Goal: Task Accomplishment & Management: Complete application form

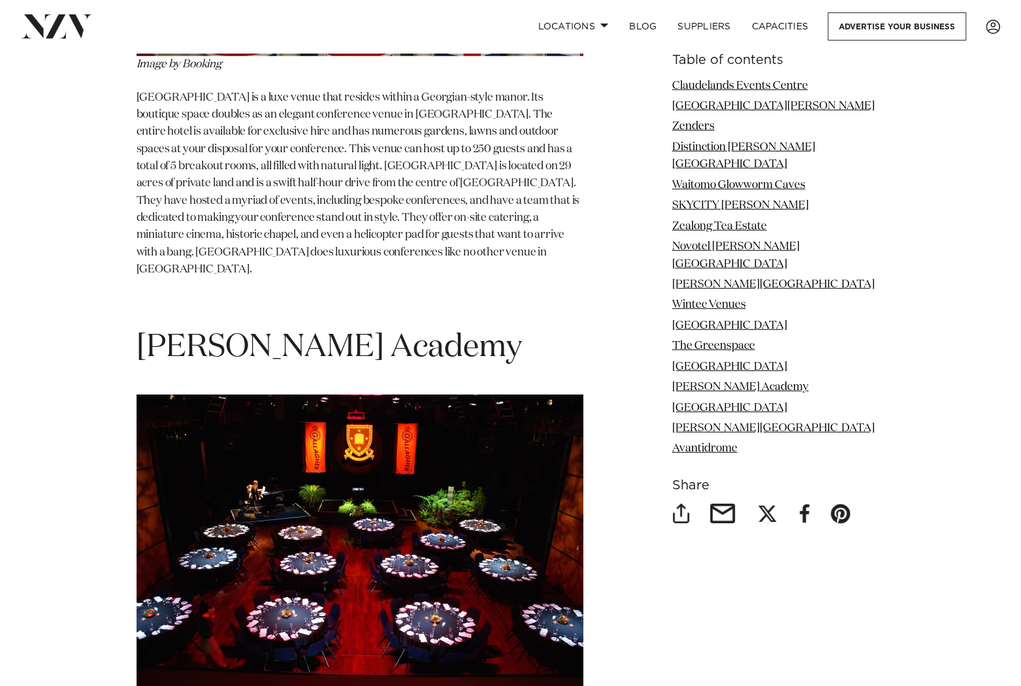
scroll to position [9666, 0]
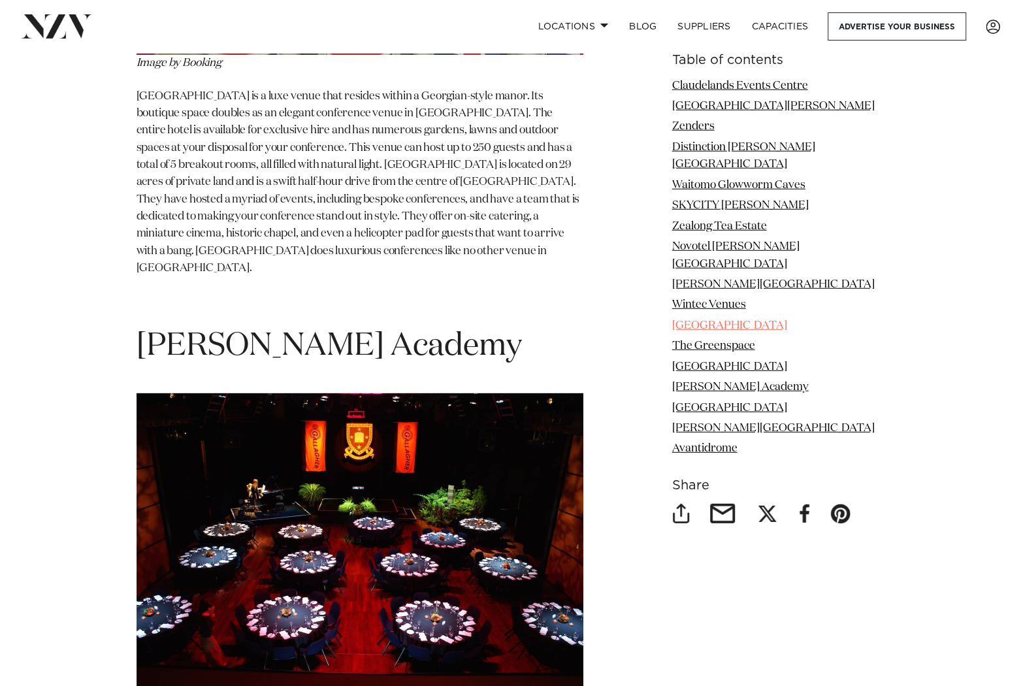
click at [672, 331] on link "[GEOGRAPHIC_DATA]" at bounding box center [729, 325] width 115 height 11
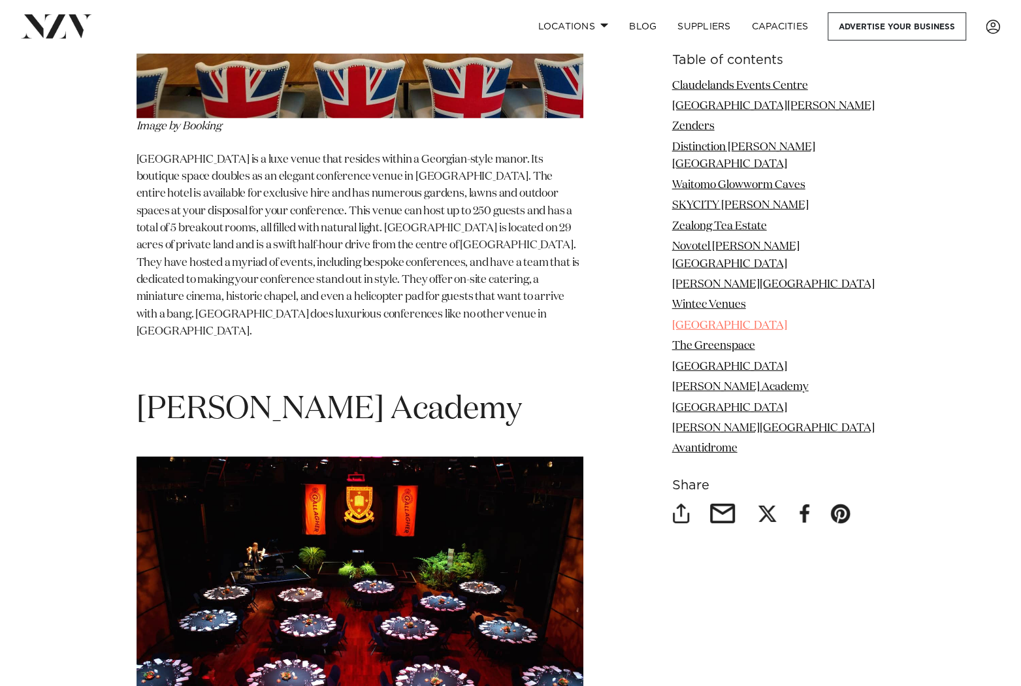
scroll to position [9595, 0]
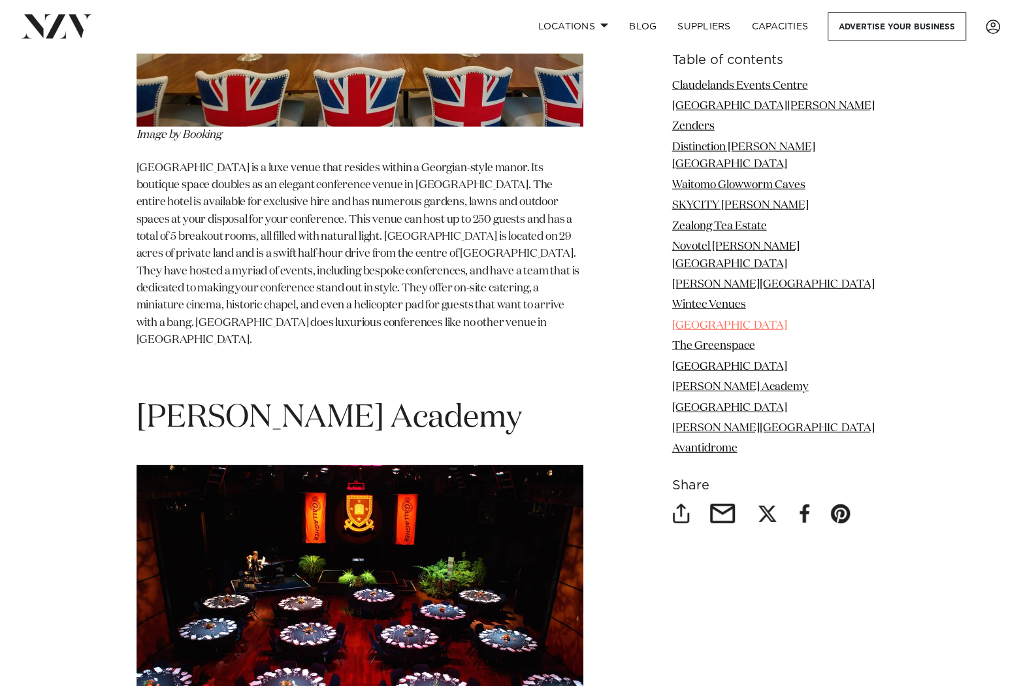
click at [672, 331] on link "[GEOGRAPHIC_DATA]" at bounding box center [729, 325] width 115 height 11
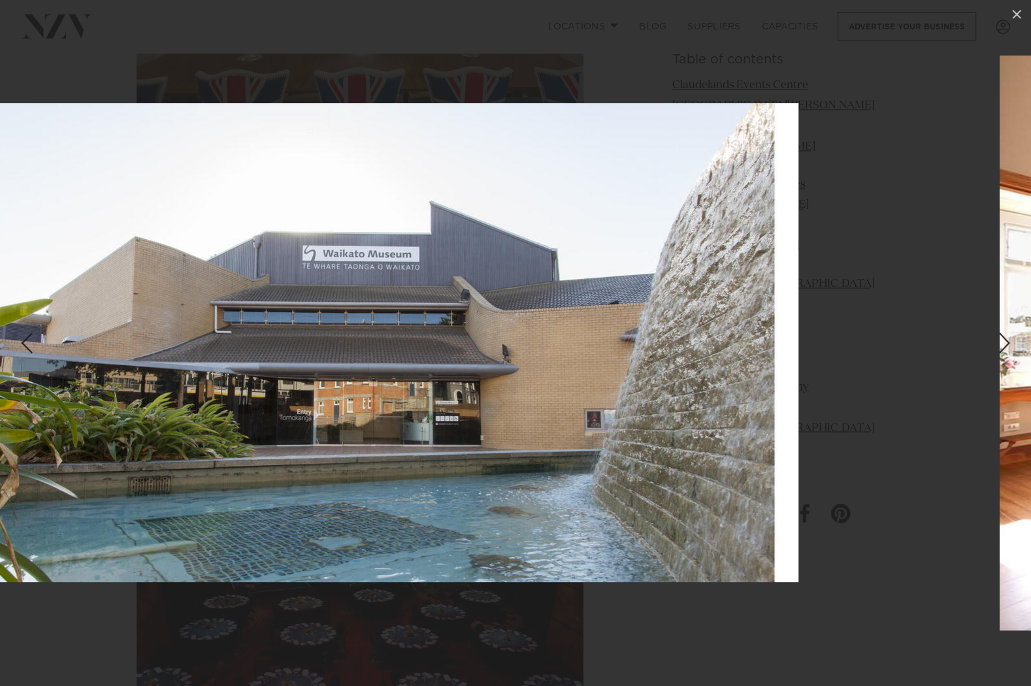
drag, startPoint x: 908, startPoint y: 354, endPoint x: 656, endPoint y: 312, distance: 255.1
click at [651, 320] on img at bounding box center [367, 342] width 863 height 479
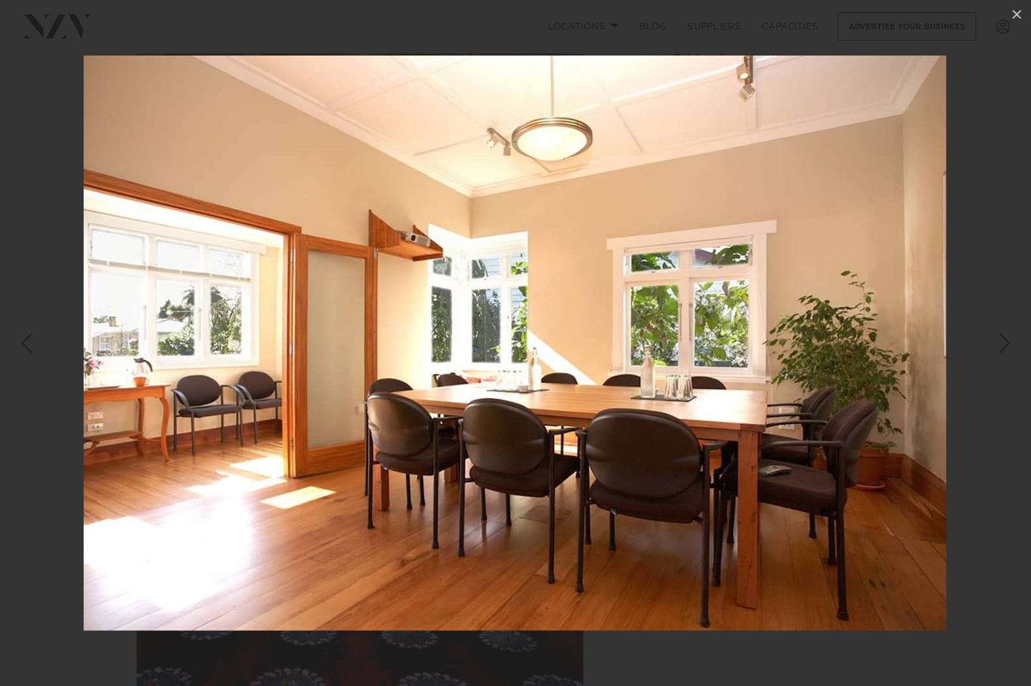
drag, startPoint x: 640, startPoint y: 329, endPoint x: 534, endPoint y: 309, distance: 108.4
click at [550, 312] on img at bounding box center [515, 343] width 863 height 575
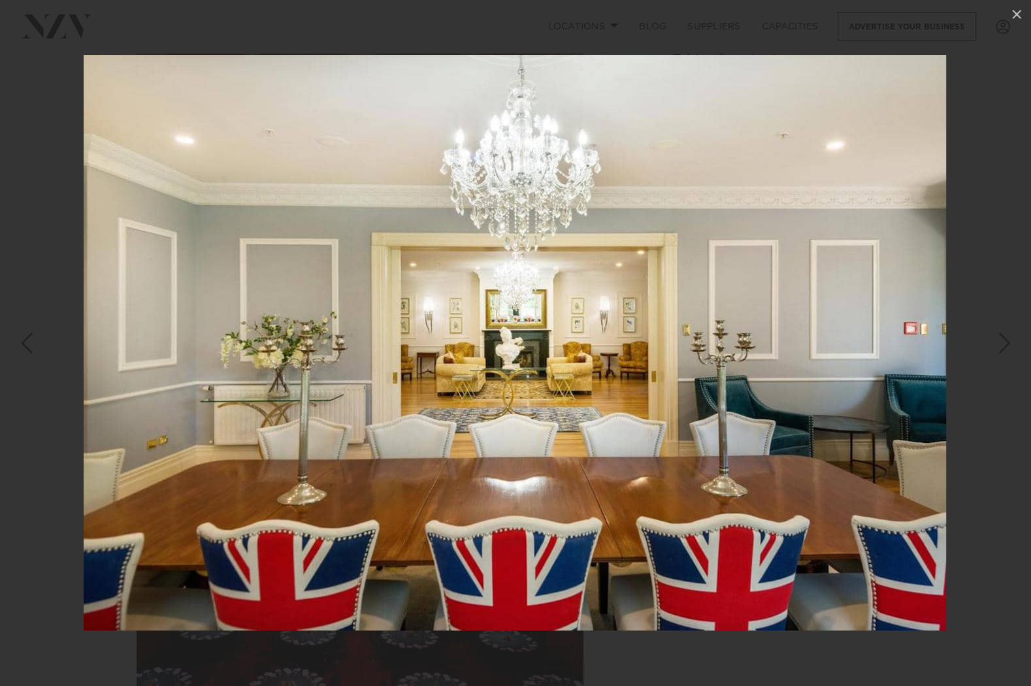
drag, startPoint x: 736, startPoint y: 339, endPoint x: 474, endPoint y: 347, distance: 262.2
click at [474, 347] on img at bounding box center [515, 343] width 863 height 576
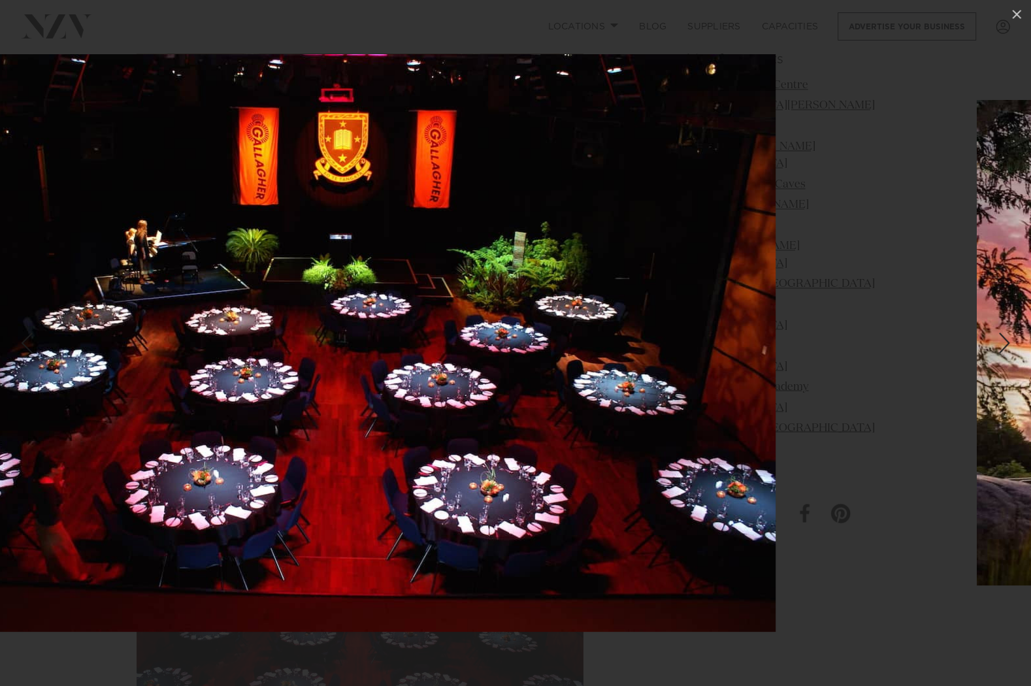
drag, startPoint x: 744, startPoint y: 382, endPoint x: 422, endPoint y: 374, distance: 322.3
click at [429, 375] on img at bounding box center [344, 343] width 863 height 578
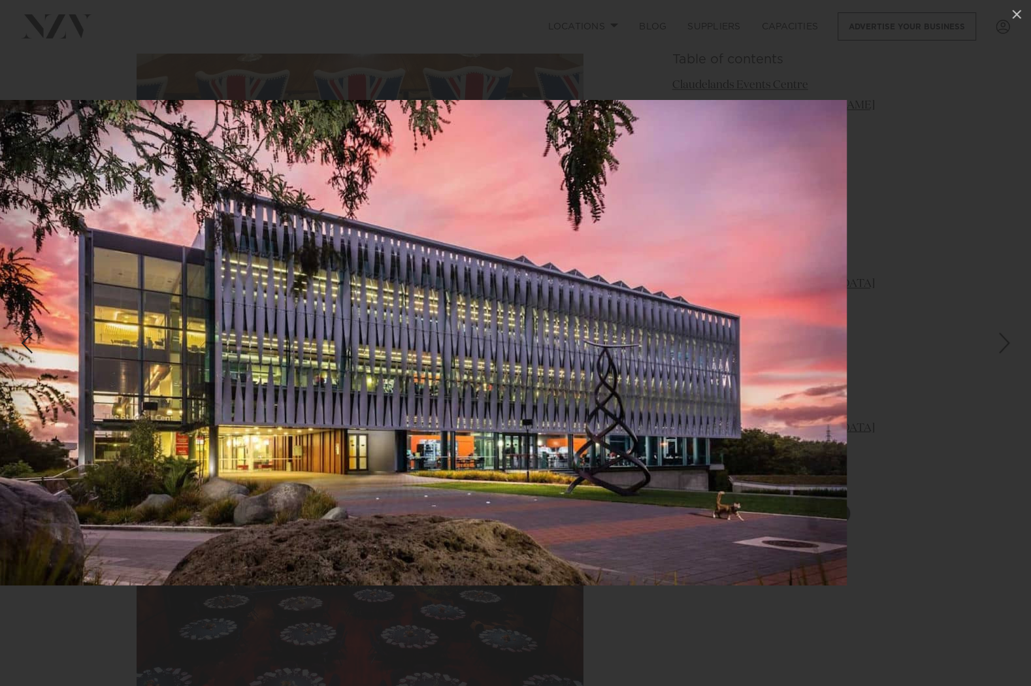
drag, startPoint x: 718, startPoint y: 379, endPoint x: 399, endPoint y: 280, distance: 334.0
click at [518, 352] on img at bounding box center [415, 343] width 863 height 486
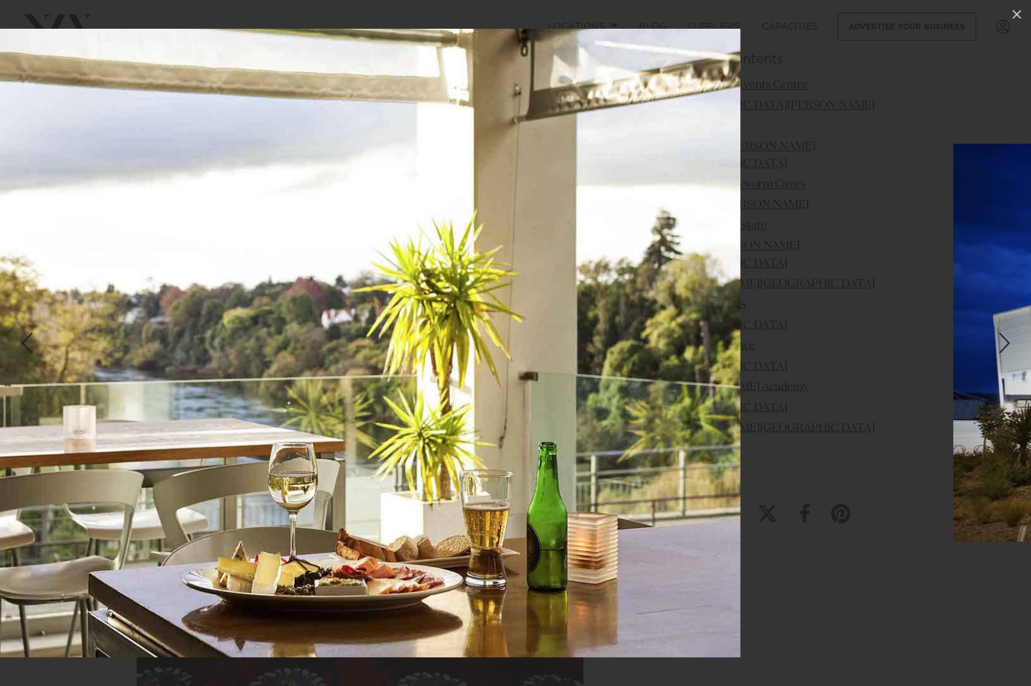
drag, startPoint x: 769, startPoint y: 325, endPoint x: 370, endPoint y: 327, distance: 399.3
click at [388, 353] on img at bounding box center [321, 343] width 838 height 629
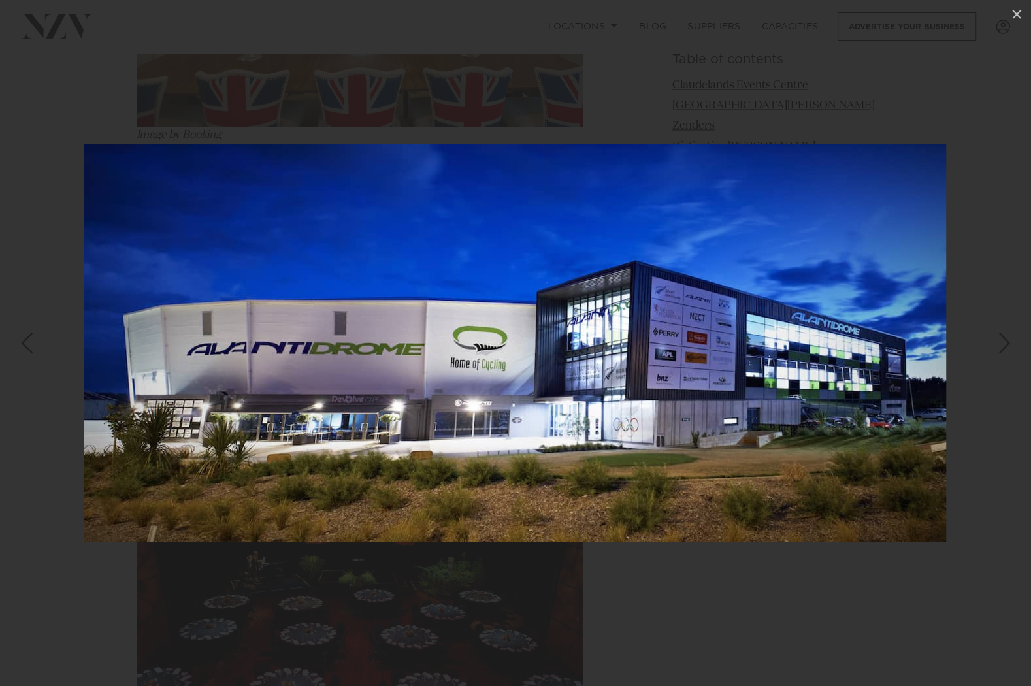
drag, startPoint x: 691, startPoint y: 373, endPoint x: 431, endPoint y: 362, distance: 260.3
click at [431, 362] on img at bounding box center [515, 343] width 863 height 398
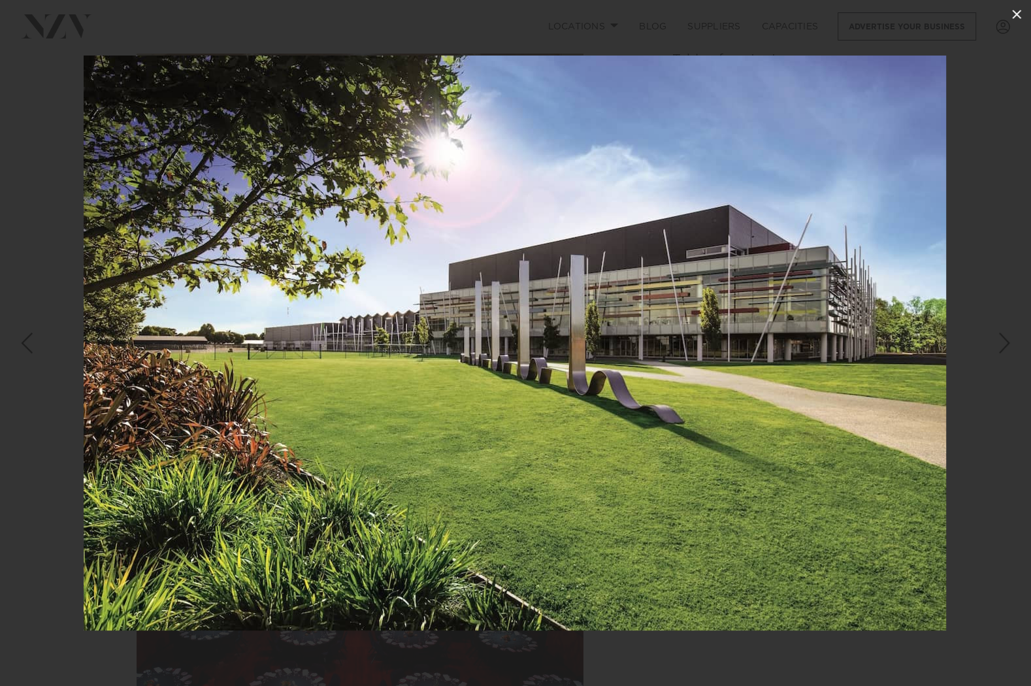
click at [1017, 22] on icon at bounding box center [1017, 15] width 16 height 16
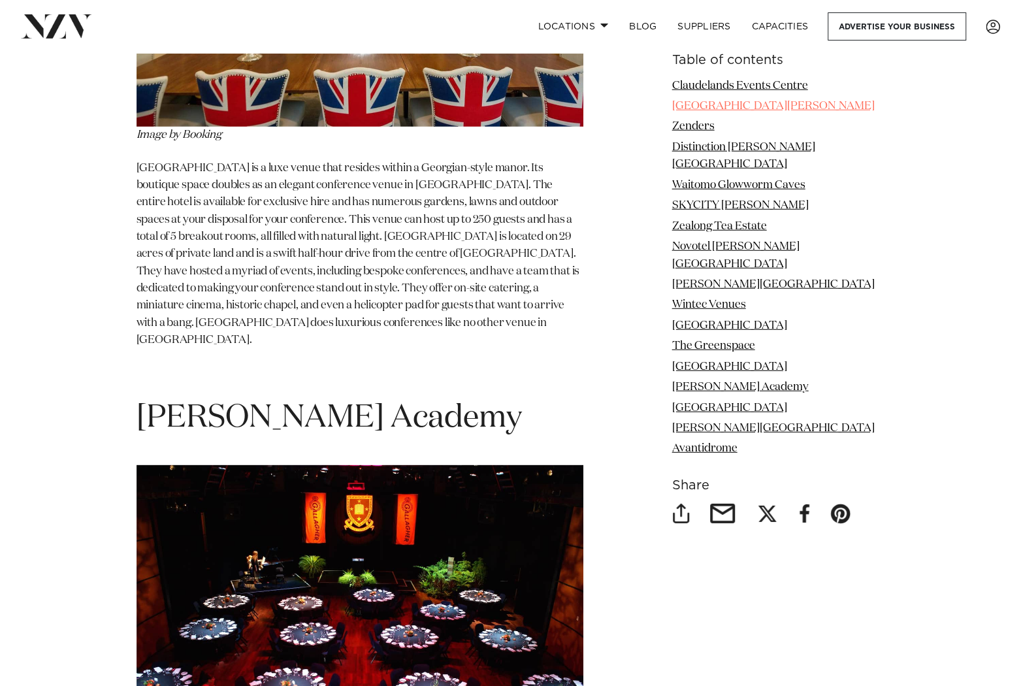
click at [672, 111] on link "[GEOGRAPHIC_DATA][PERSON_NAME]" at bounding box center [773, 105] width 203 height 11
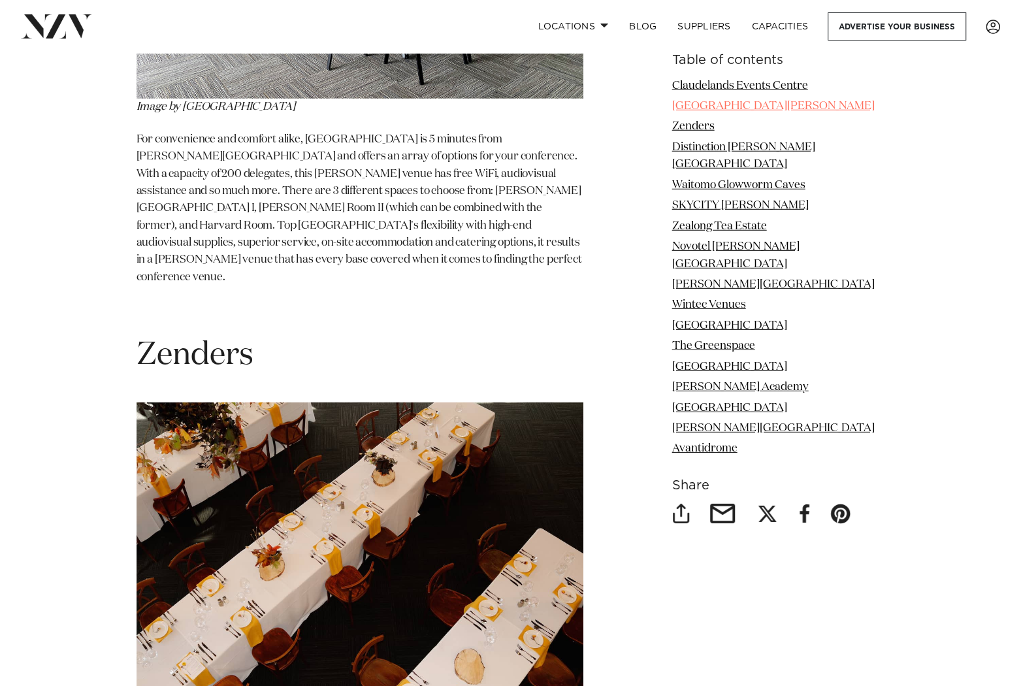
scroll to position [2634, 0]
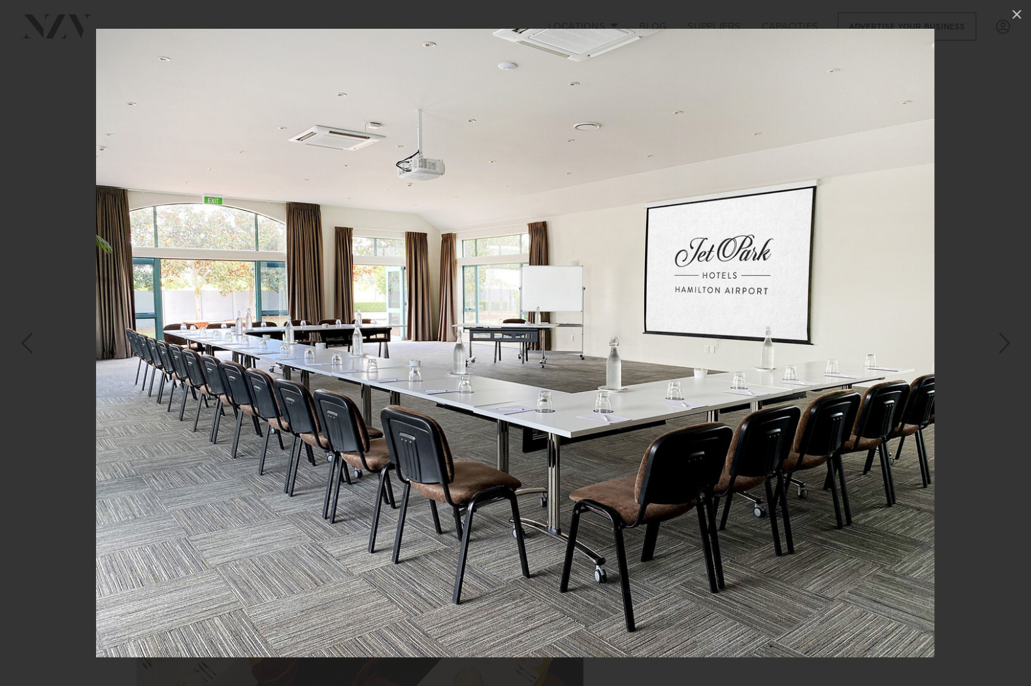
click at [317, 324] on img at bounding box center [515, 343] width 838 height 629
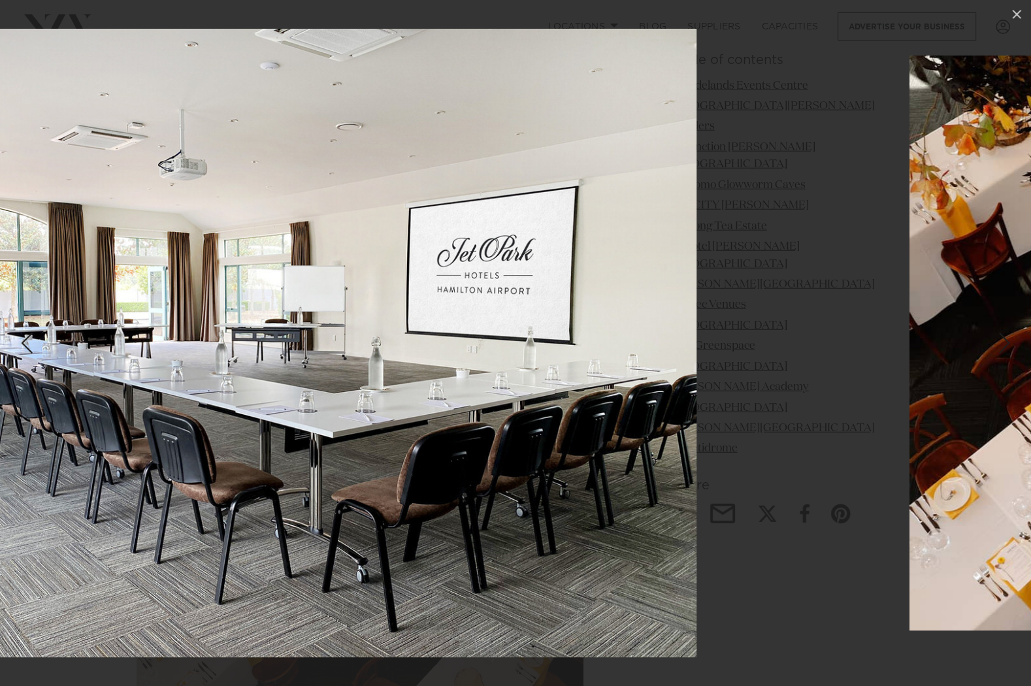
drag, startPoint x: 578, startPoint y: 279, endPoint x: 231, endPoint y: 260, distance: 348.2
click at [269, 273] on img at bounding box center [277, 343] width 838 height 629
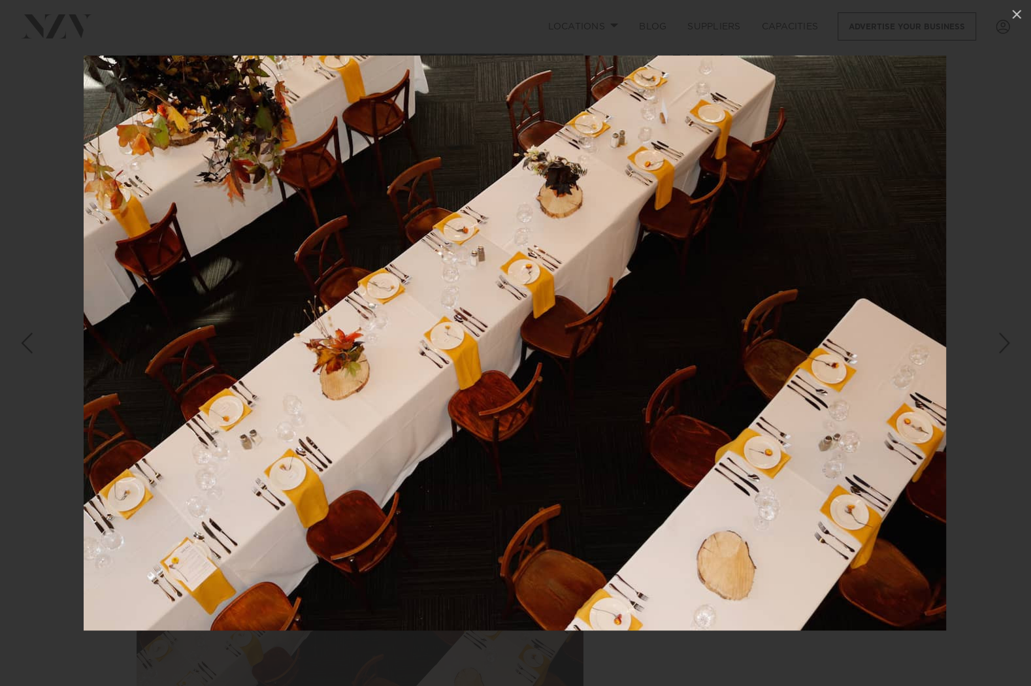
drag, startPoint x: 416, startPoint y: 299, endPoint x: 286, endPoint y: 282, distance: 130.5
click at [296, 284] on img at bounding box center [515, 343] width 863 height 575
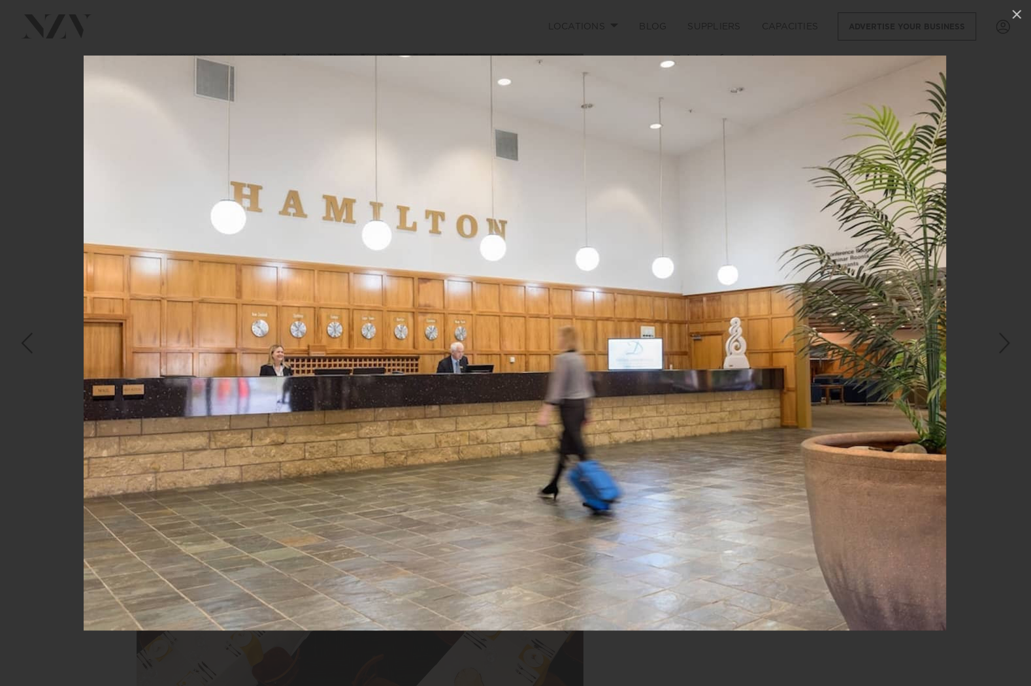
drag, startPoint x: 774, startPoint y: 388, endPoint x: 257, endPoint y: 344, distance: 518.9
click at [351, 381] on img at bounding box center [515, 343] width 863 height 575
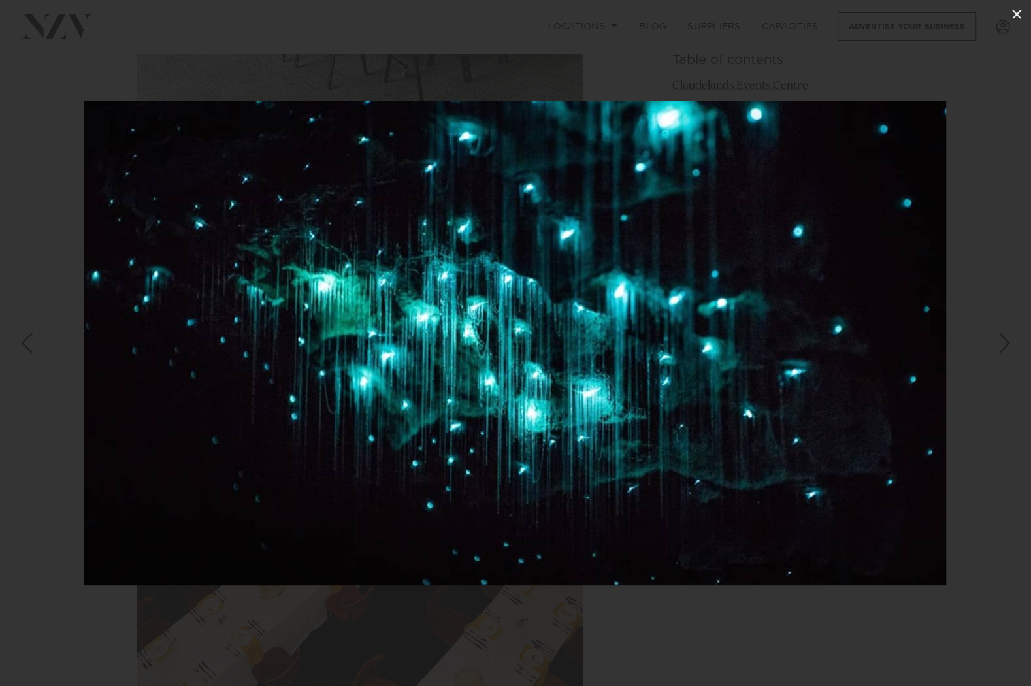
click at [1019, 8] on icon at bounding box center [1017, 15] width 16 height 16
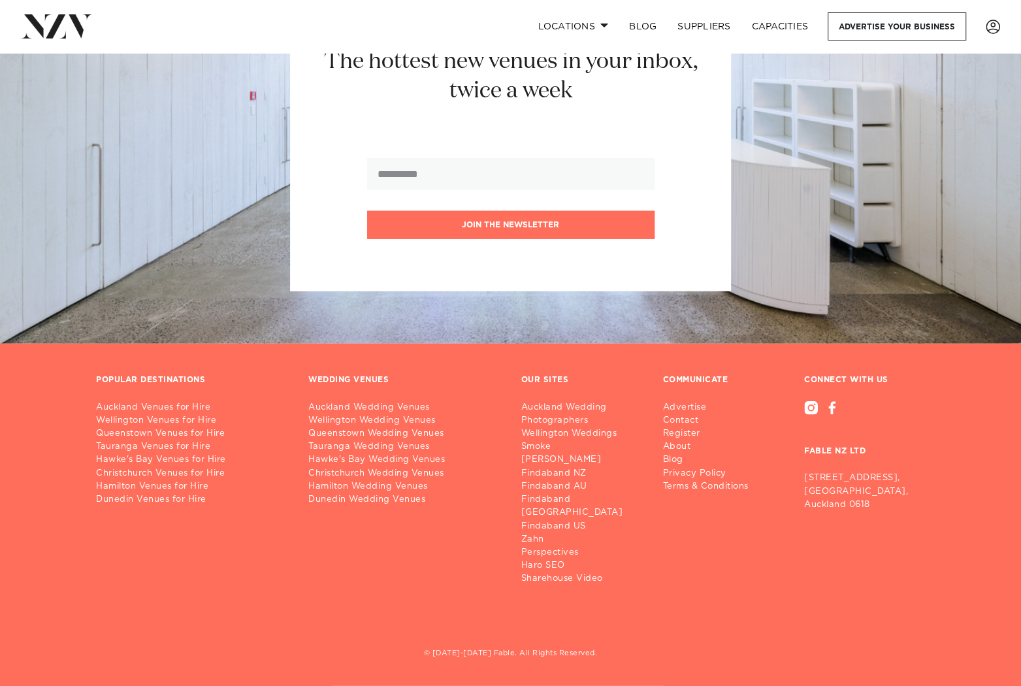
scroll to position [14387, 0]
click at [147, 493] on link "Hamilton Venues for Hire" at bounding box center [191, 486] width 191 height 13
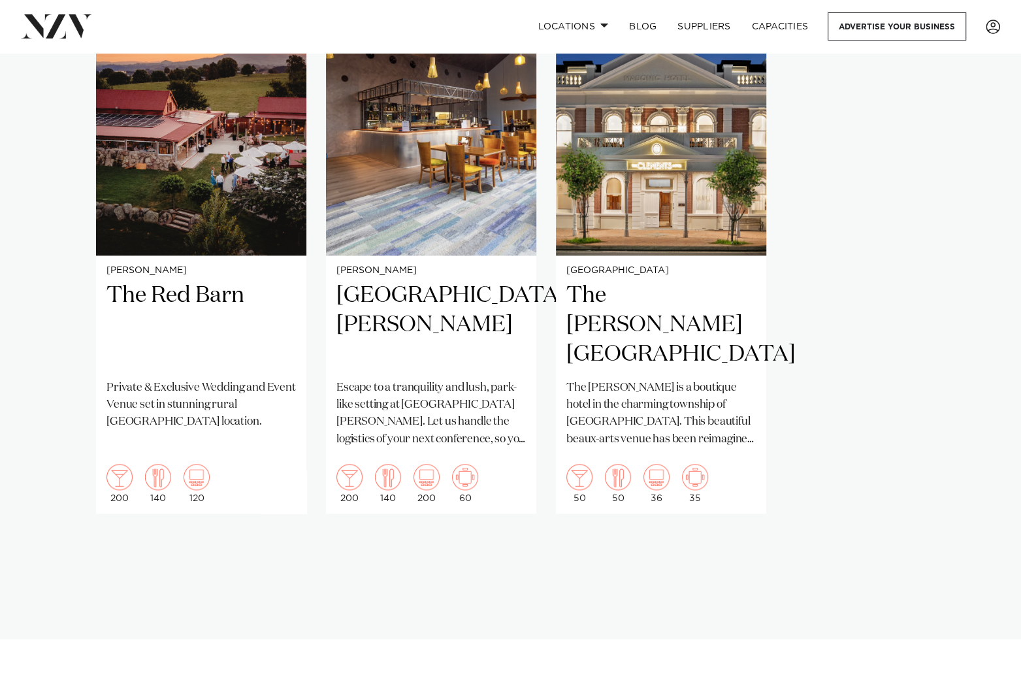
scroll to position [1122, 0]
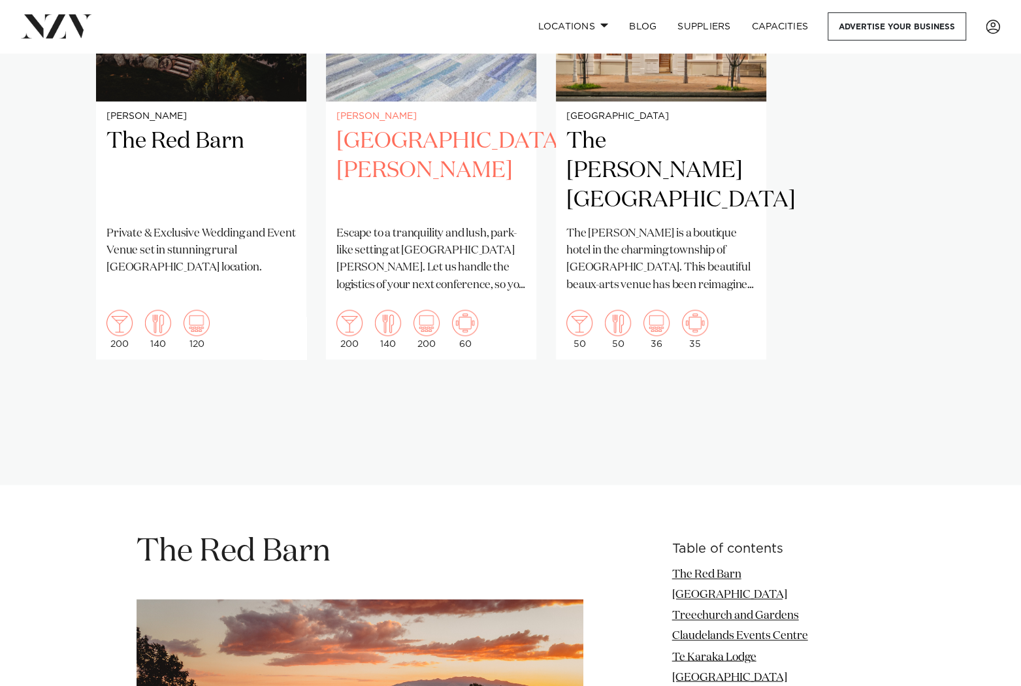
click at [393, 215] on h2 "[GEOGRAPHIC_DATA][PERSON_NAME]" at bounding box center [432, 171] width 190 height 88
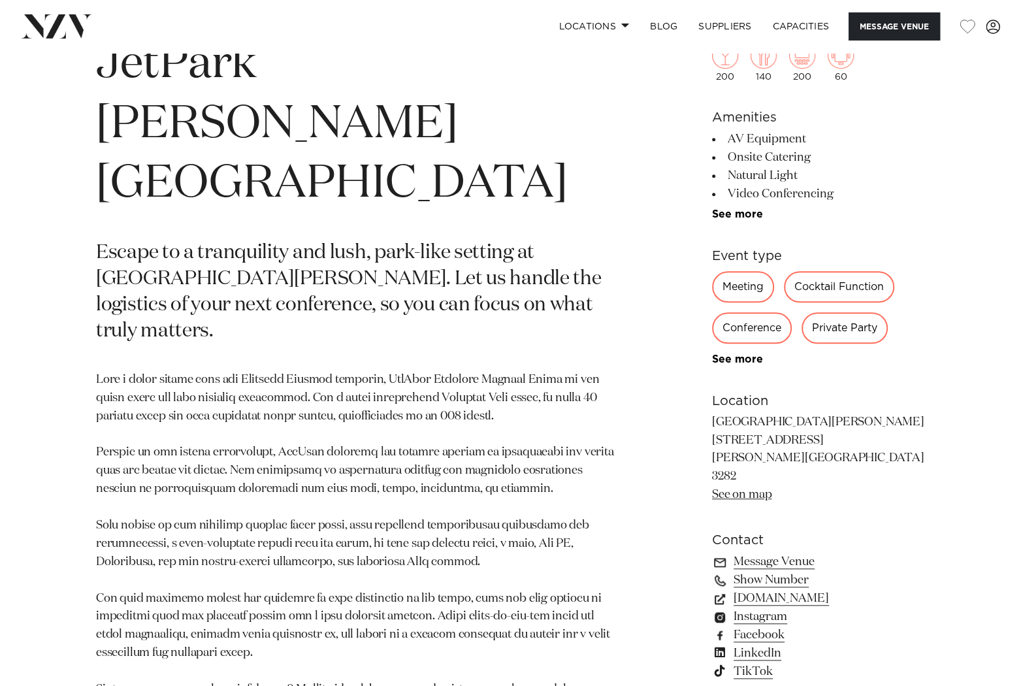
scroll to position [603, 0]
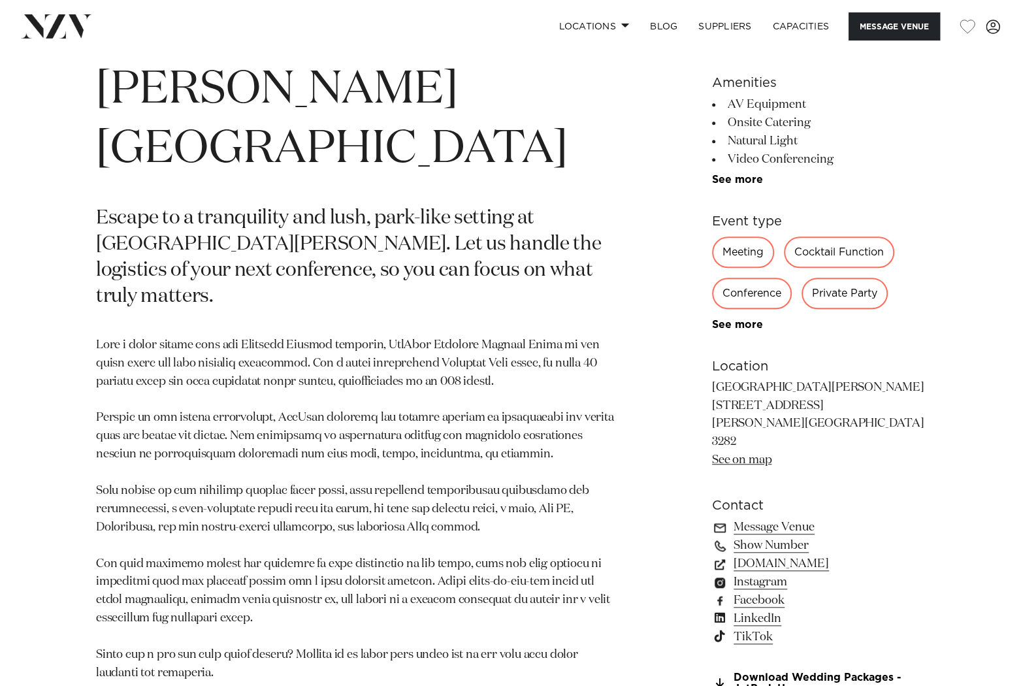
click at [712, 309] on div "Conference" at bounding box center [752, 293] width 80 height 31
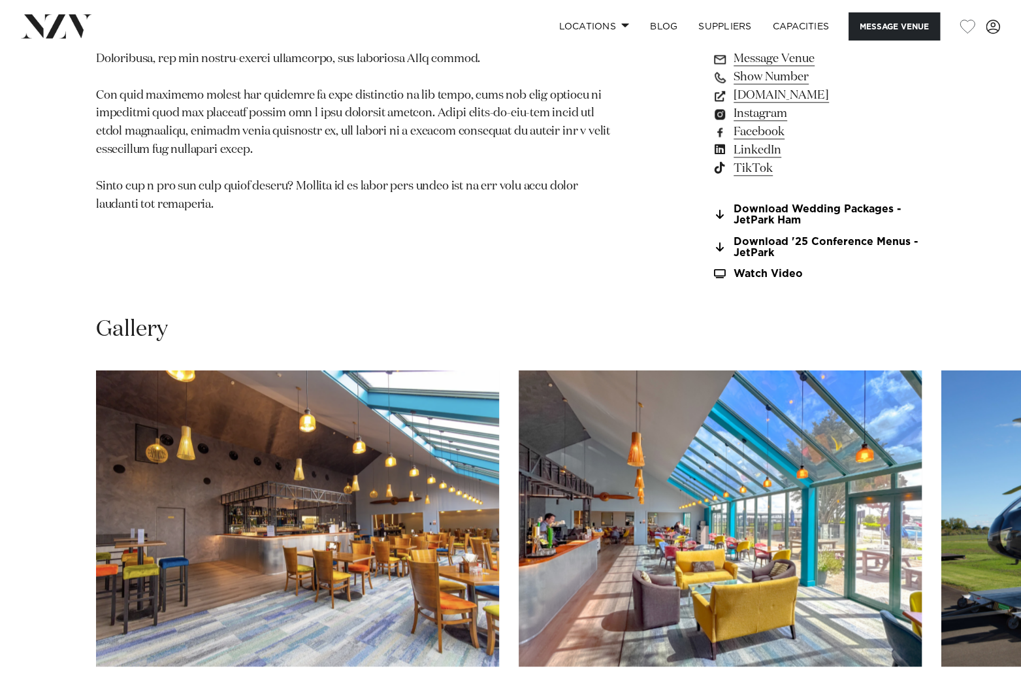
scroll to position [1106, 0]
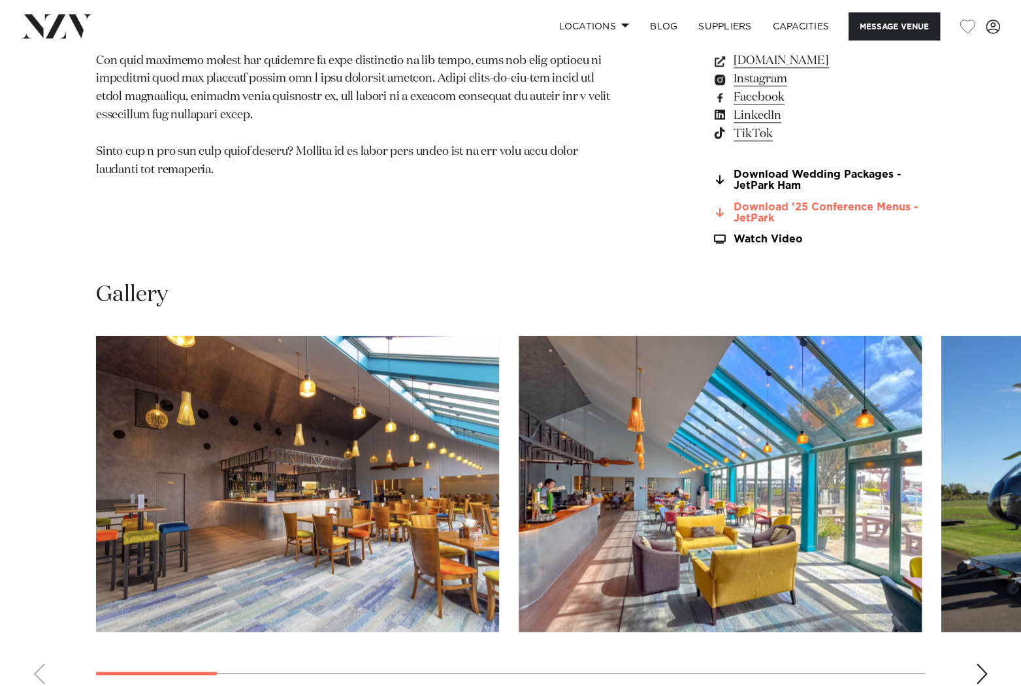
click at [712, 224] on link "Download '25 Conference Menus - JetPark" at bounding box center [818, 213] width 213 height 22
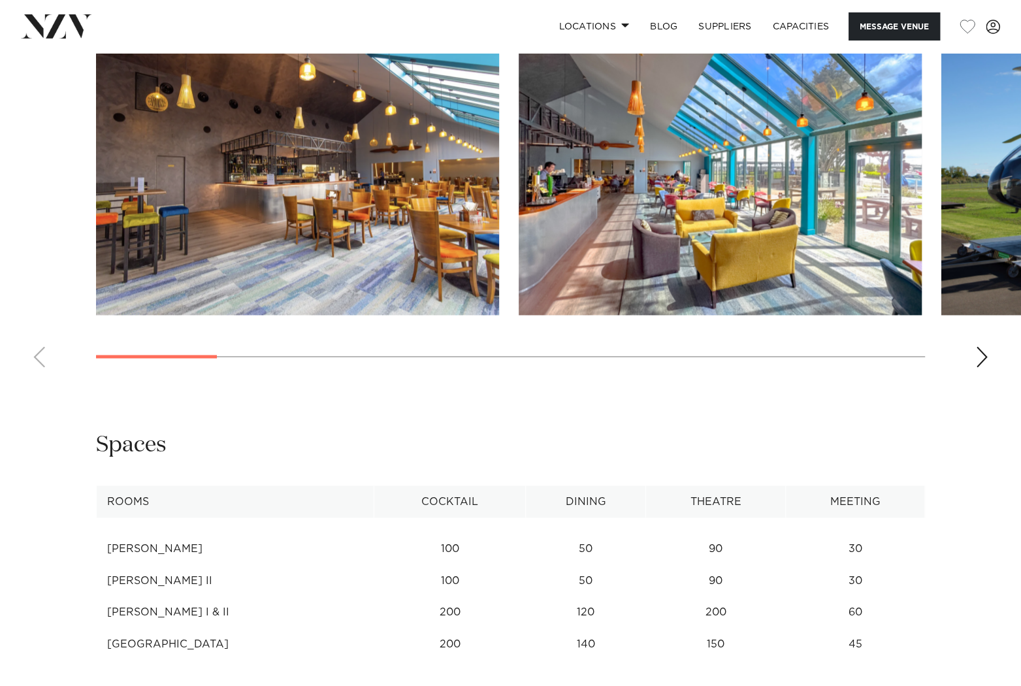
scroll to position [1466, 0]
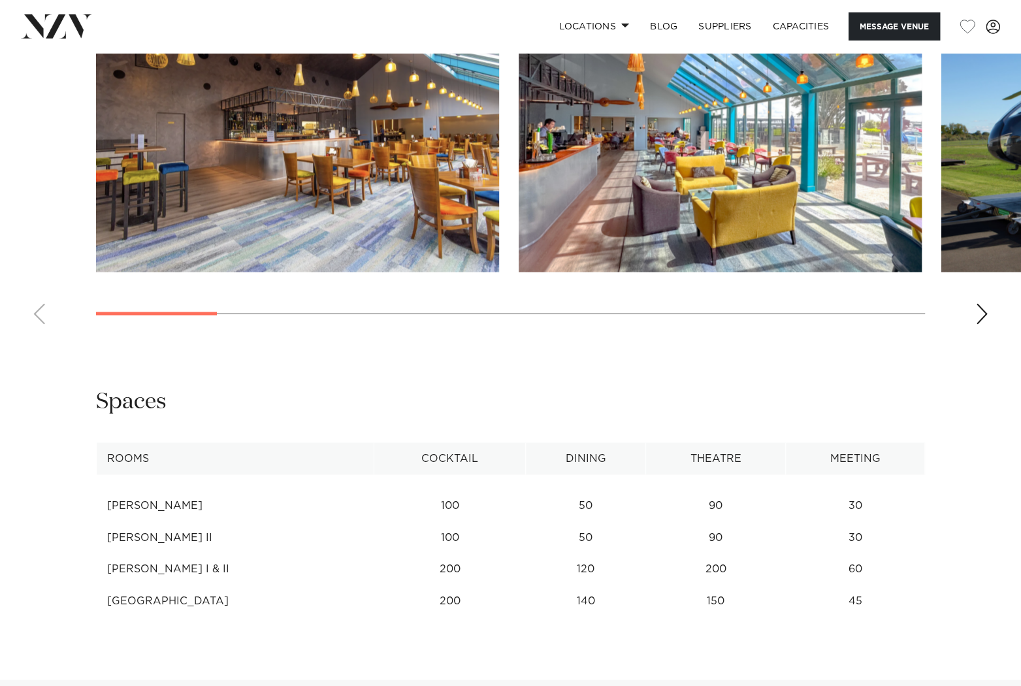
click at [982, 324] on div "Next slide" at bounding box center [982, 313] width 13 height 21
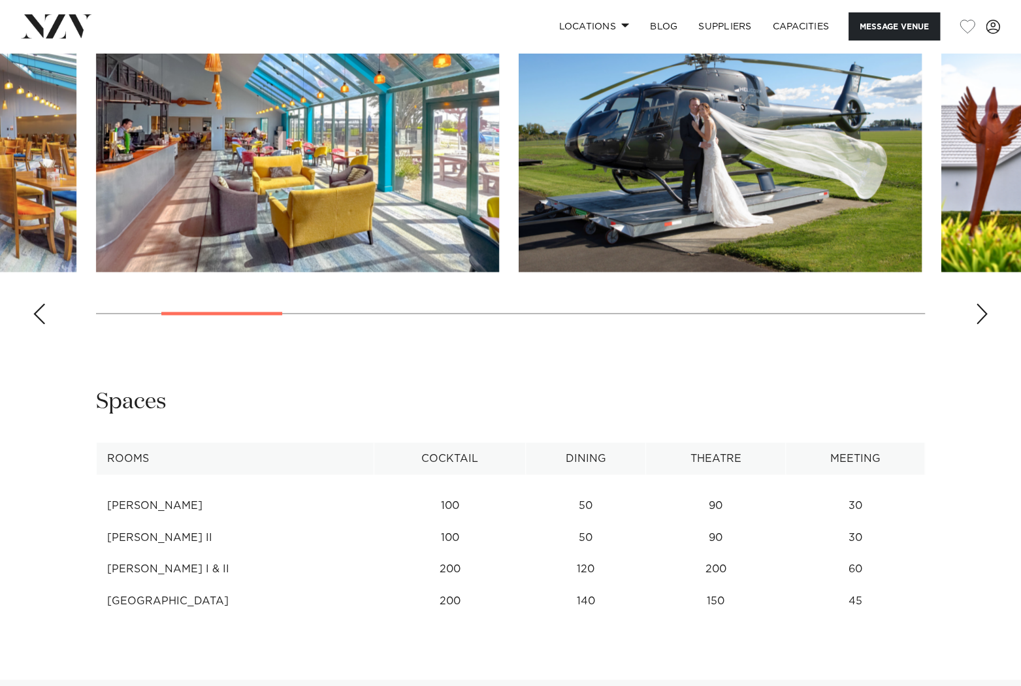
click at [982, 324] on div "Next slide" at bounding box center [982, 313] width 13 height 21
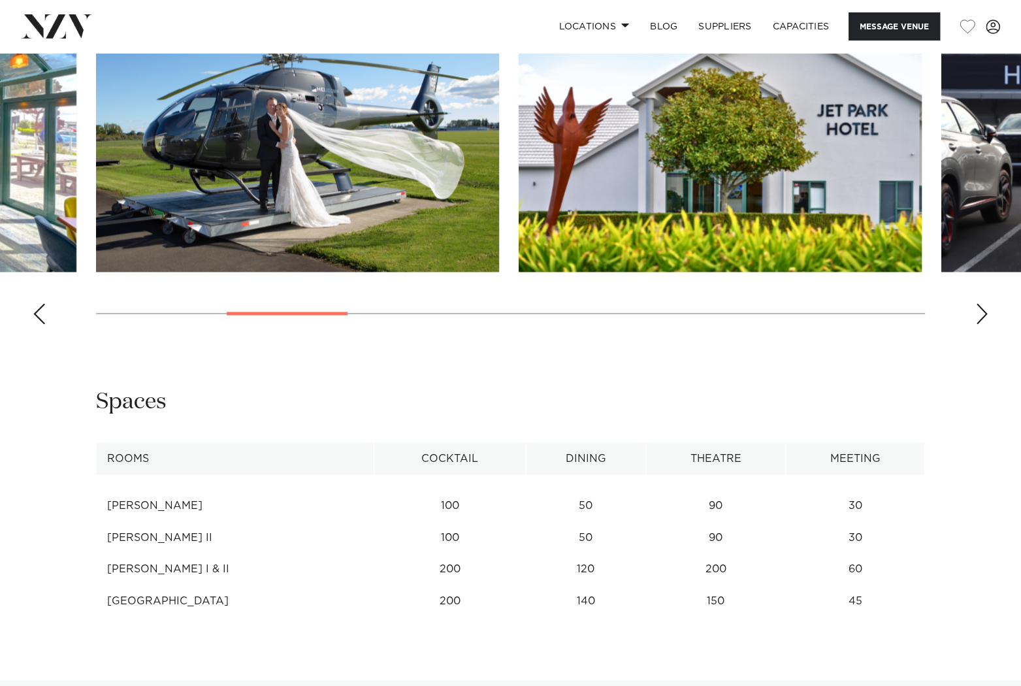
click at [982, 324] on div "Next slide" at bounding box center [982, 313] width 13 height 21
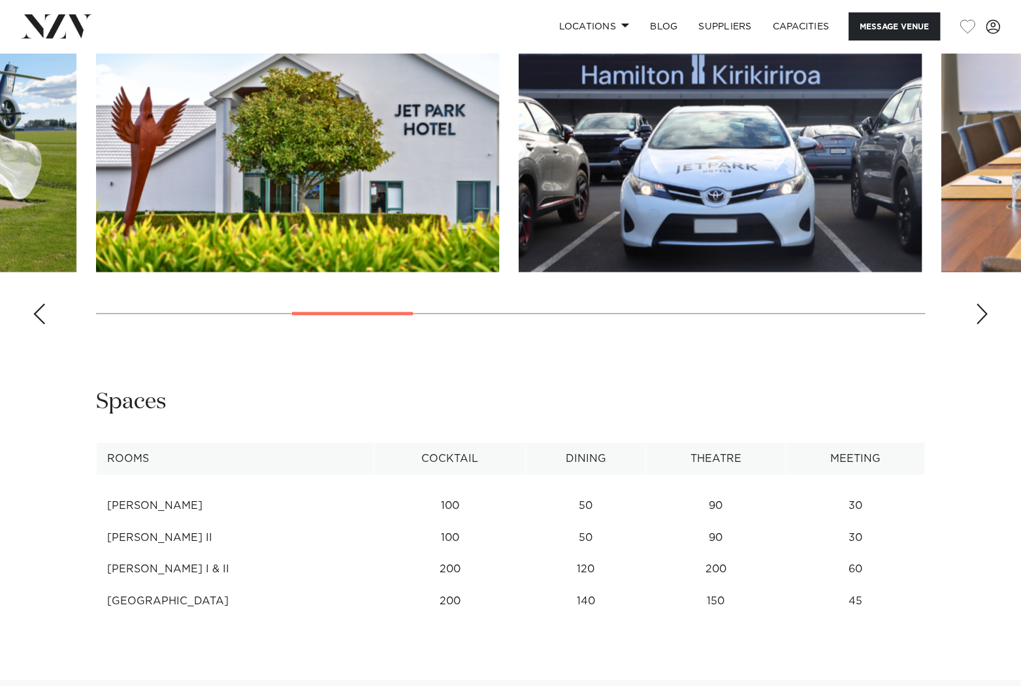
click at [982, 324] on div "Next slide" at bounding box center [982, 313] width 13 height 21
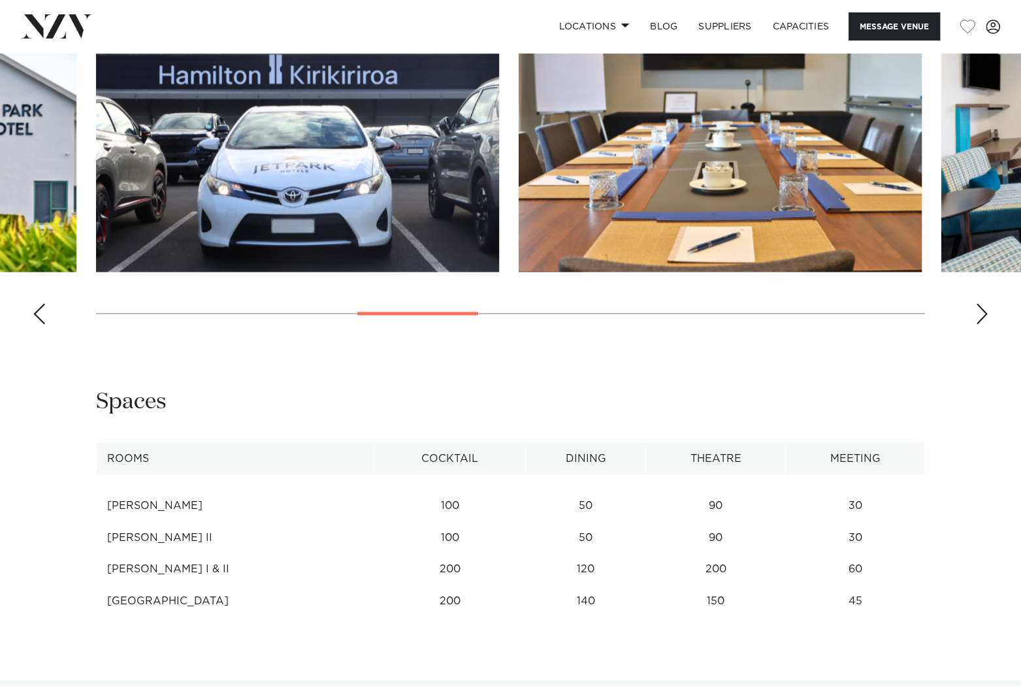
click at [982, 324] on div "Next slide" at bounding box center [982, 313] width 13 height 21
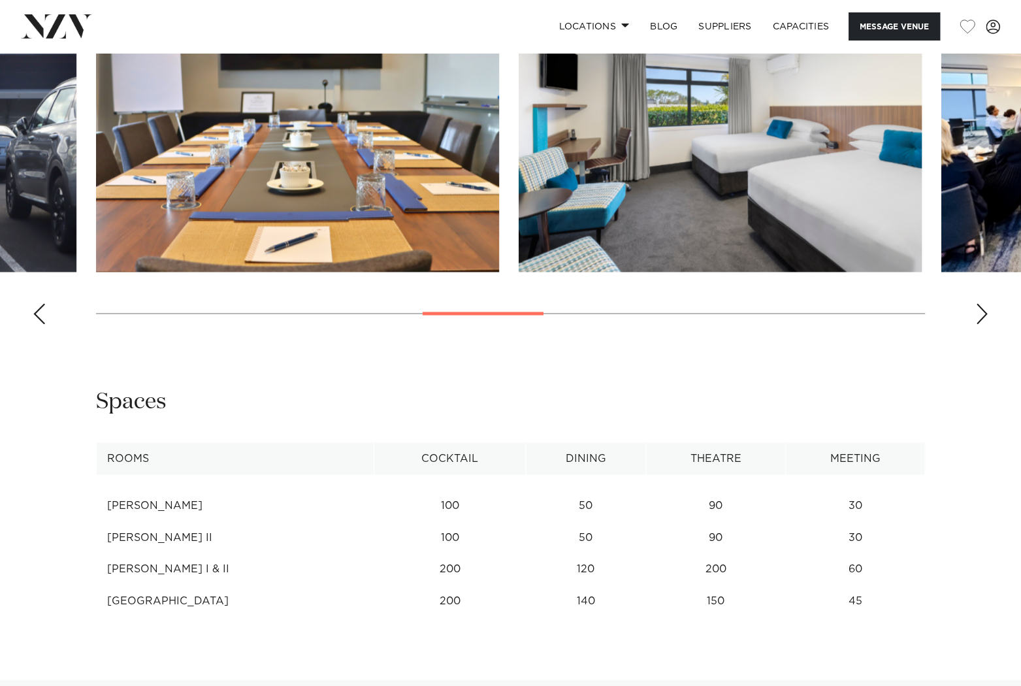
click at [982, 324] on div "Next slide" at bounding box center [982, 313] width 13 height 21
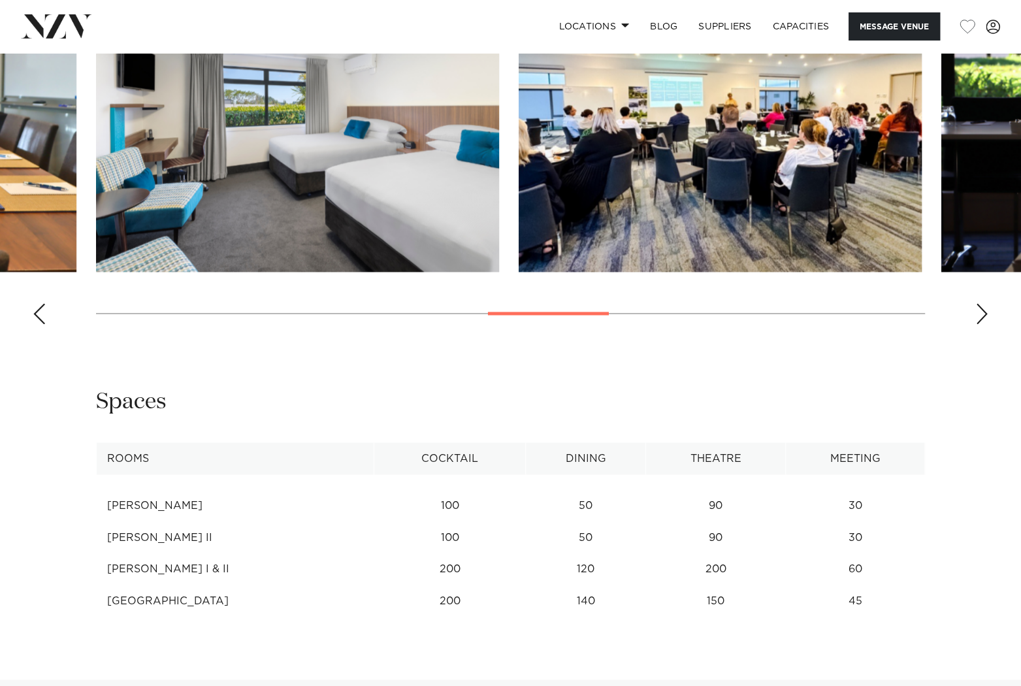
click at [982, 324] on div "Next slide" at bounding box center [982, 313] width 13 height 21
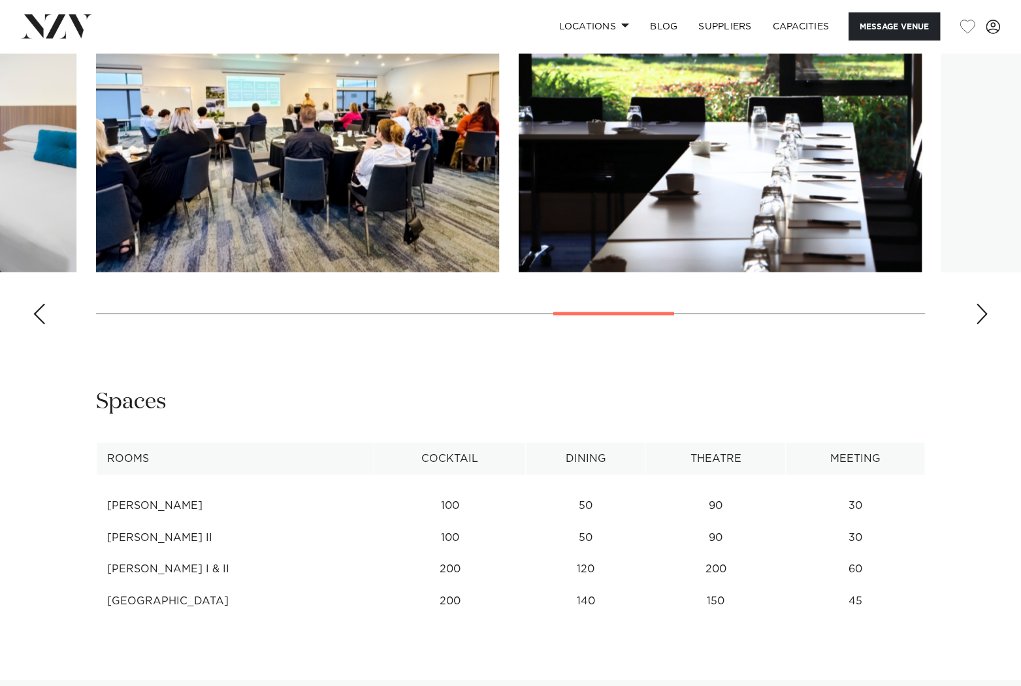
click at [982, 324] on div "Next slide" at bounding box center [982, 313] width 13 height 21
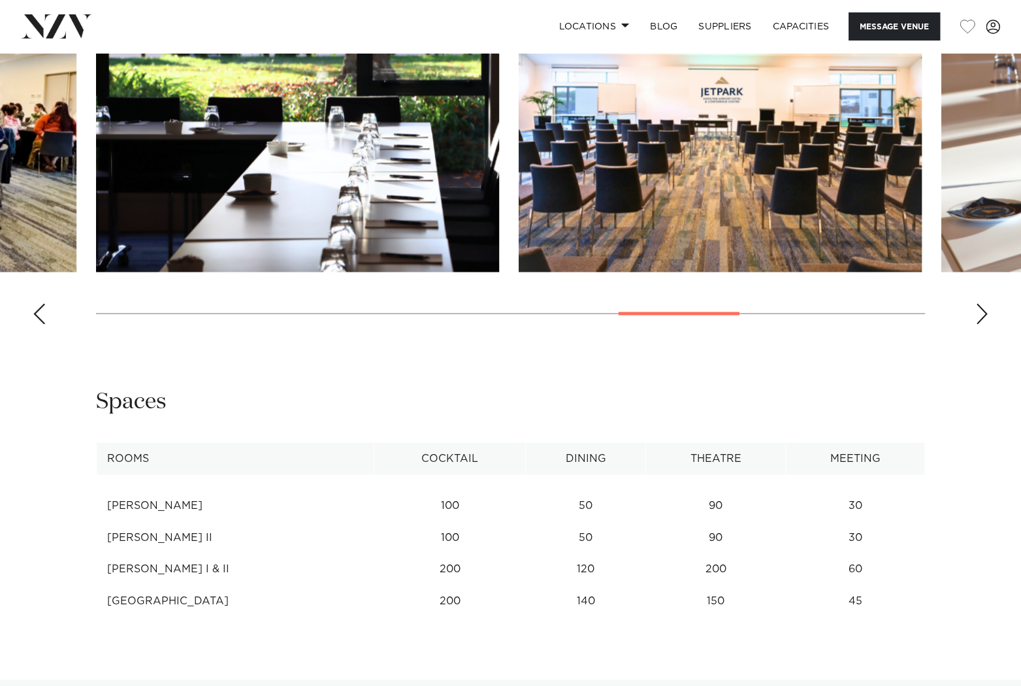
click at [982, 324] on div "Next slide" at bounding box center [982, 313] width 13 height 21
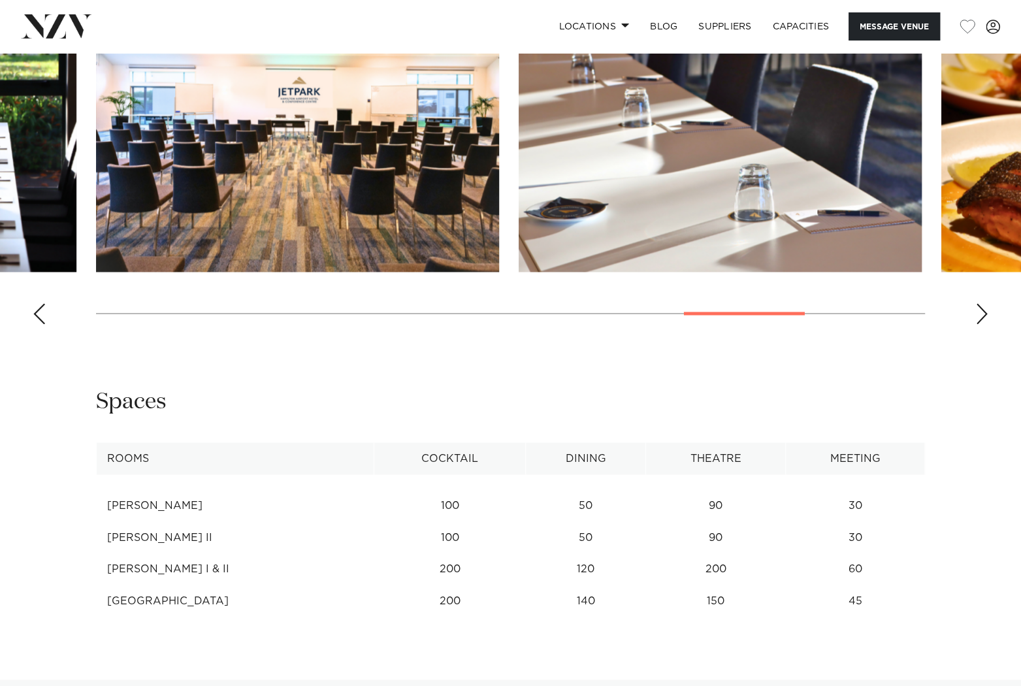
click at [982, 324] on div "Next slide" at bounding box center [982, 313] width 13 height 21
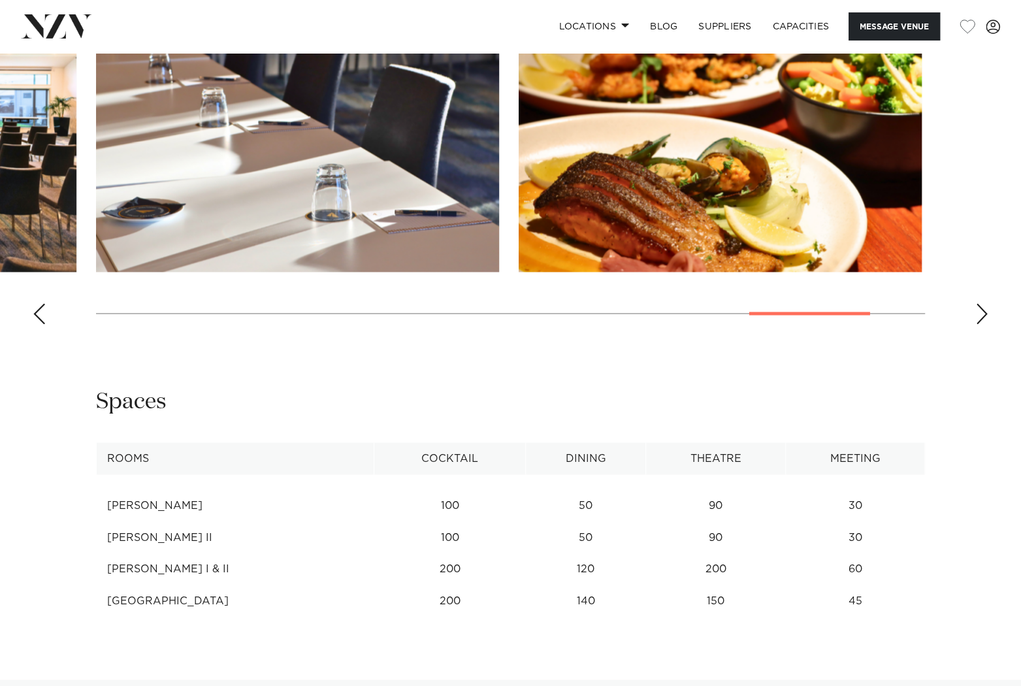
click at [982, 324] on div "Next slide" at bounding box center [982, 313] width 13 height 21
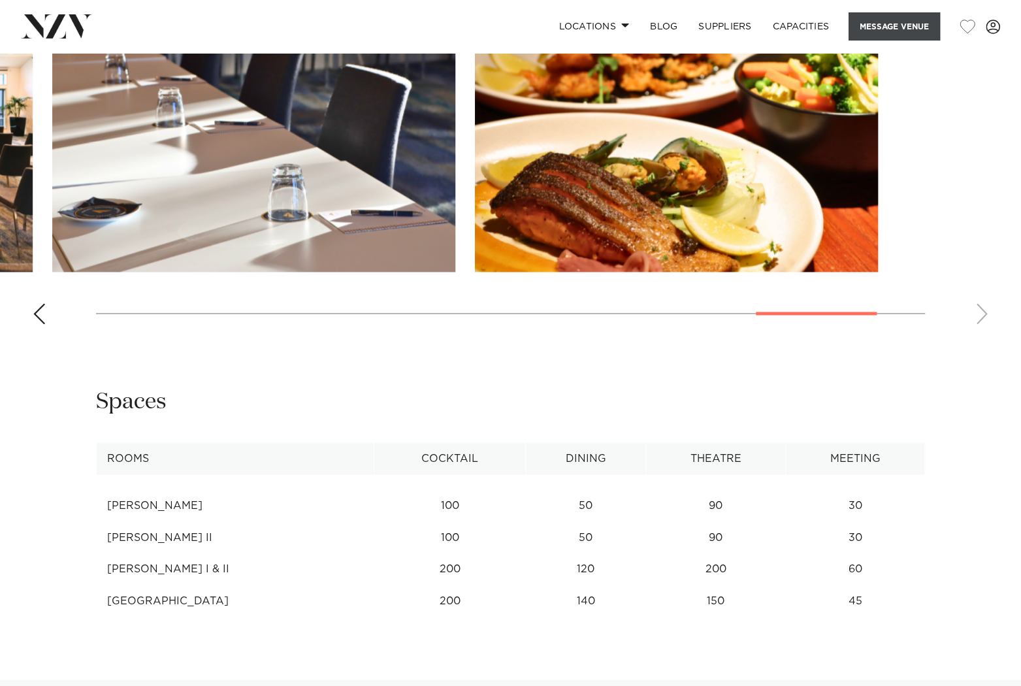
click at [849, 34] on button "Message Venue" at bounding box center [894, 26] width 91 height 28
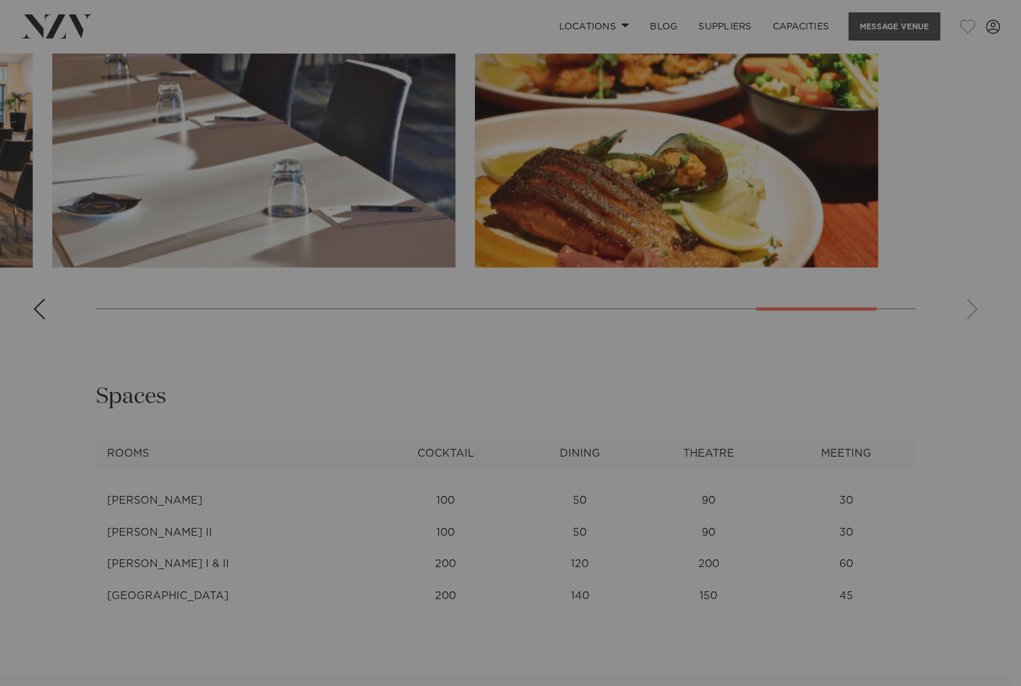
scroll to position [1471, 0]
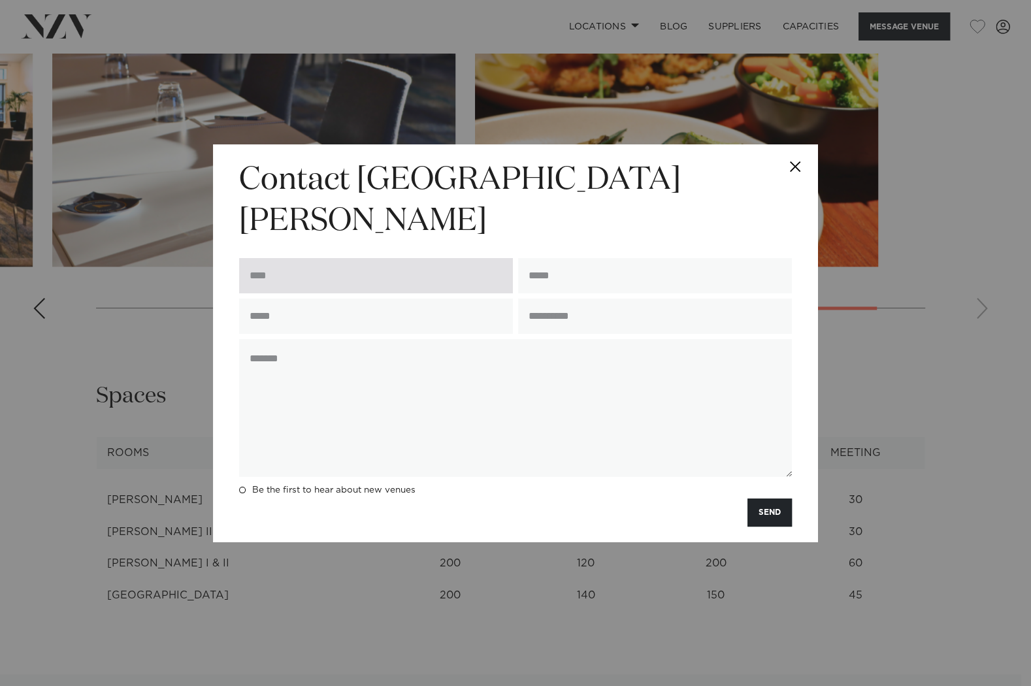
click at [318, 274] on input "text" at bounding box center [376, 275] width 274 height 35
type input "**********"
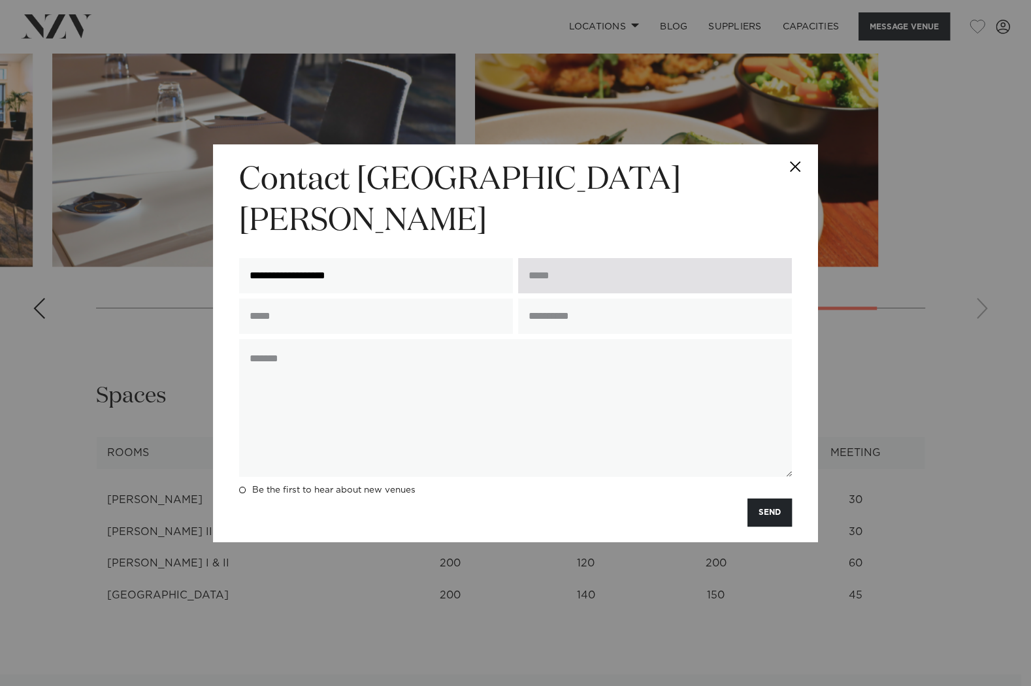
click at [538, 276] on input "email" at bounding box center [655, 275] width 274 height 35
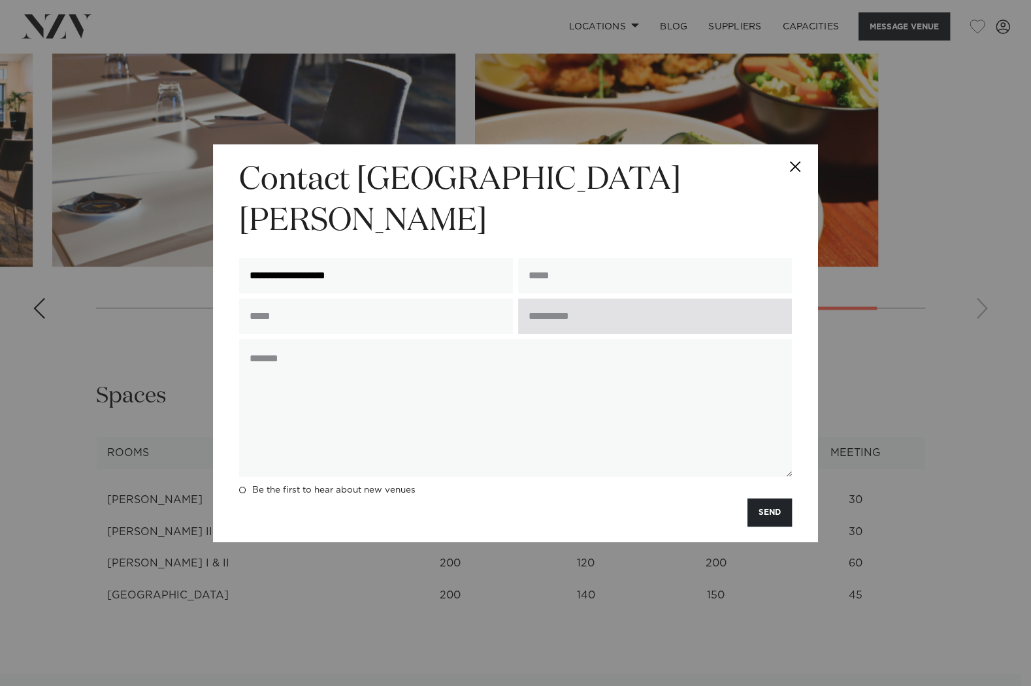
type input "**********"
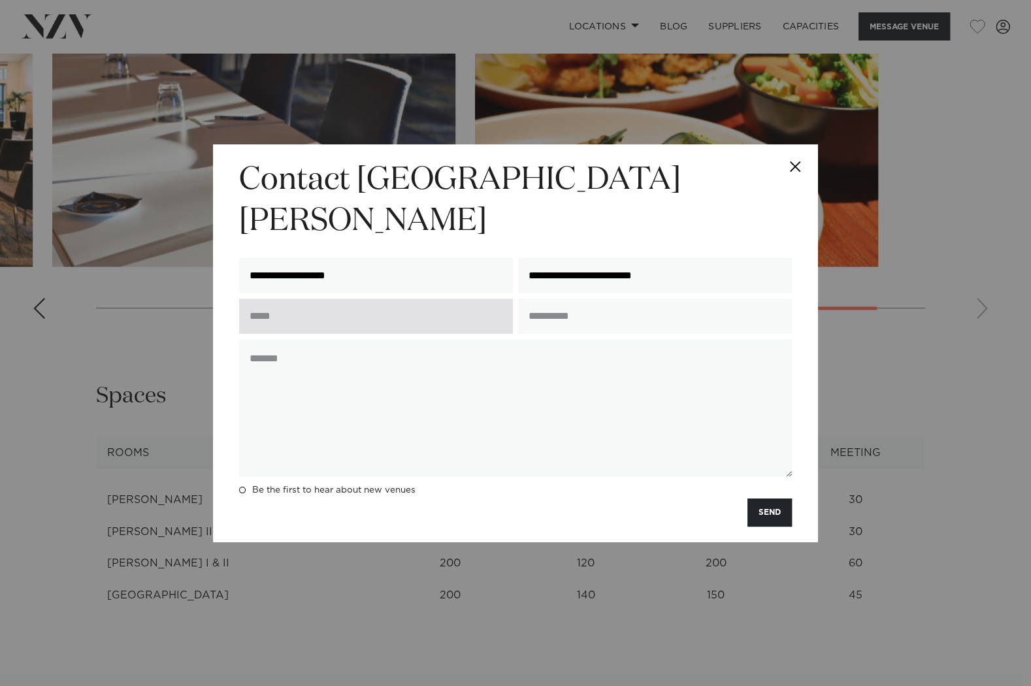
click at [407, 301] on input "text" at bounding box center [376, 316] width 274 height 35
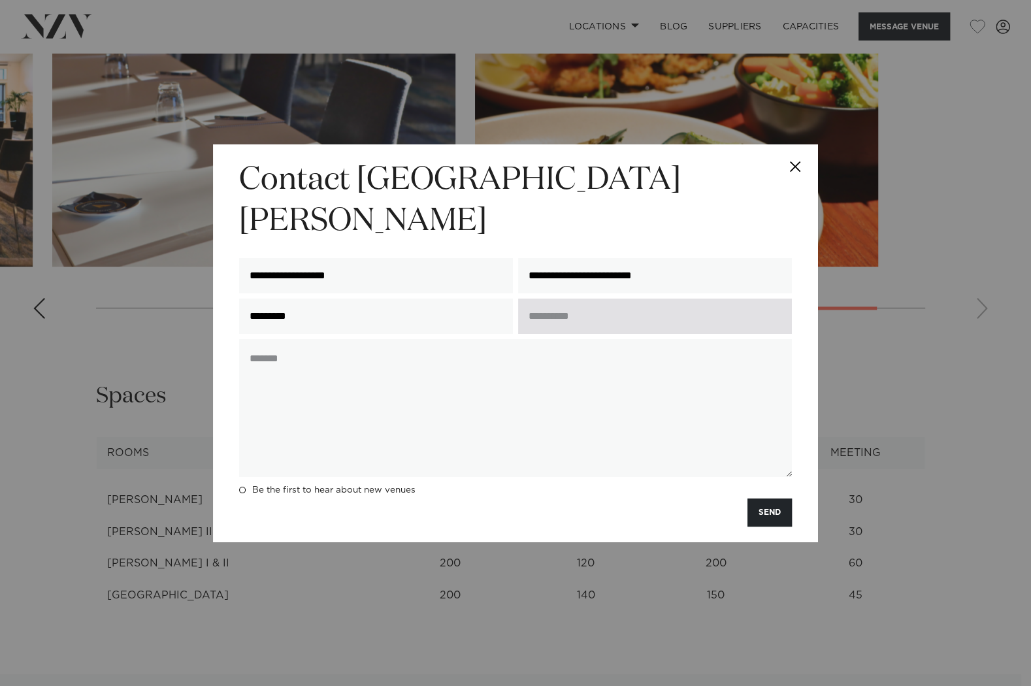
type input "*********"
click at [567, 303] on input "text" at bounding box center [655, 316] width 274 height 35
type input "********"
drag, startPoint x: 792, startPoint y: 108, endPoint x: 798, endPoint y: 114, distance: 7.9
click at [798, 144] on button "Close" at bounding box center [795, 167] width 46 height 46
